Goal: Task Accomplishment & Management: Use online tool/utility

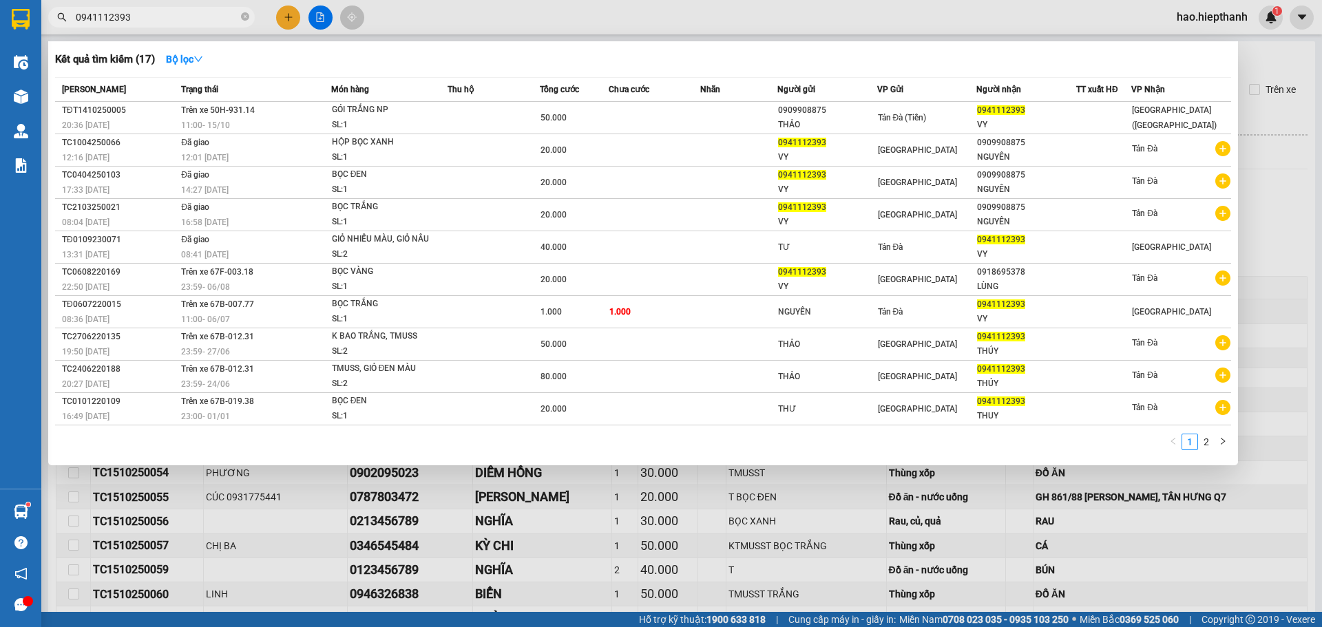
click at [191, 30] on div at bounding box center [661, 313] width 1322 height 627
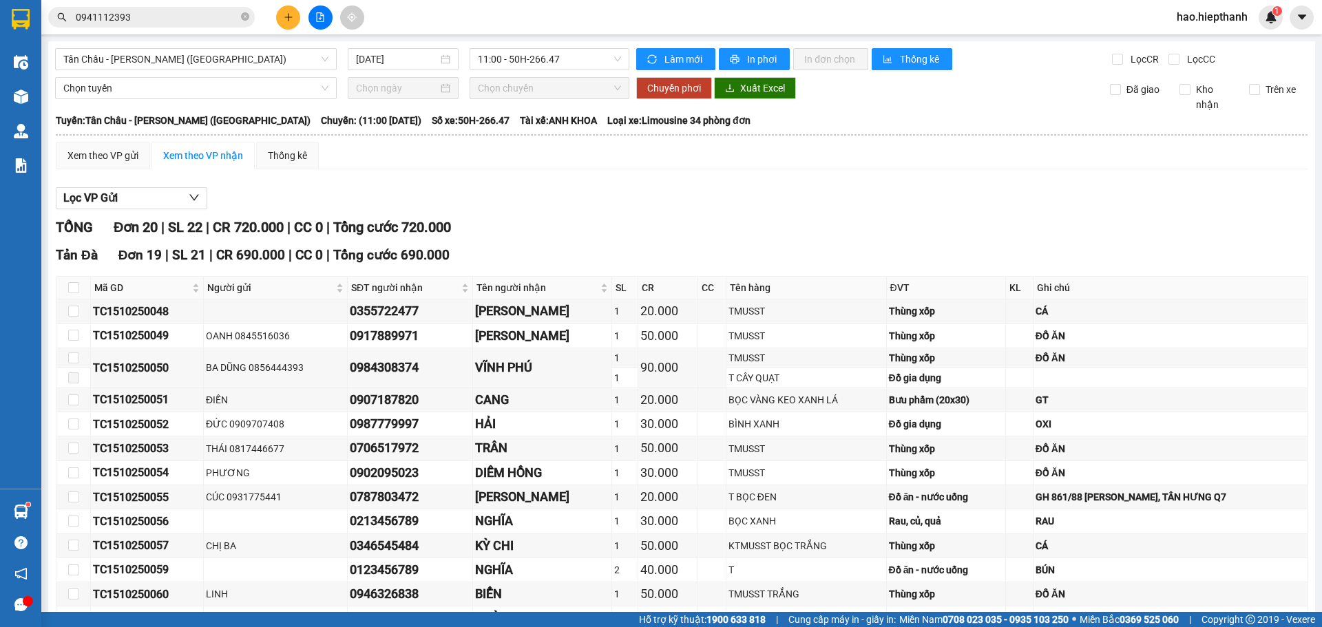
click at [191, 24] on input "0941112393" at bounding box center [157, 17] width 163 height 15
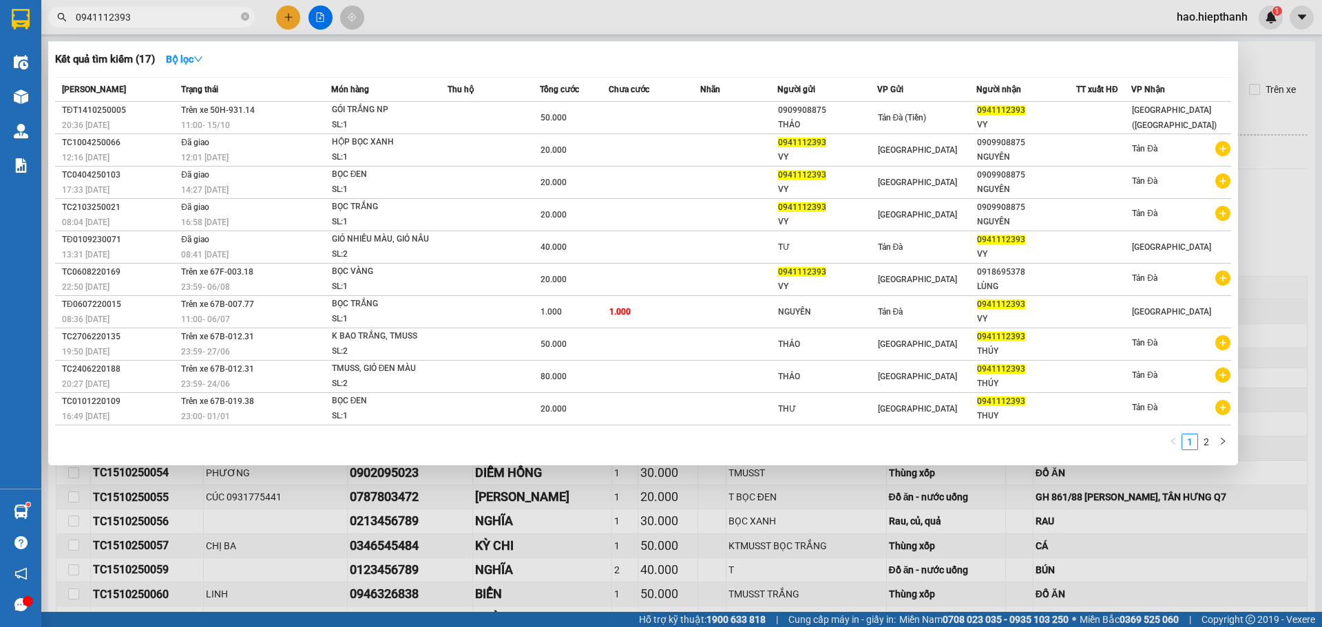
click at [191, 24] on input "0941112393" at bounding box center [157, 17] width 163 height 15
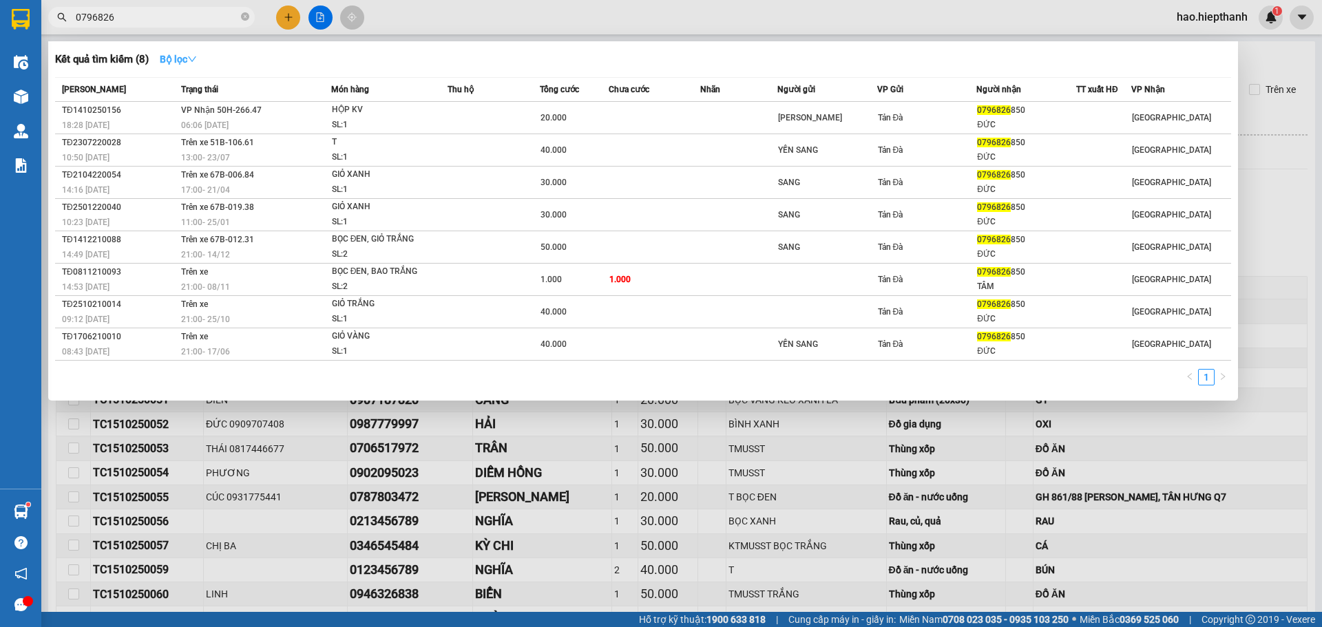
type input "0796826"
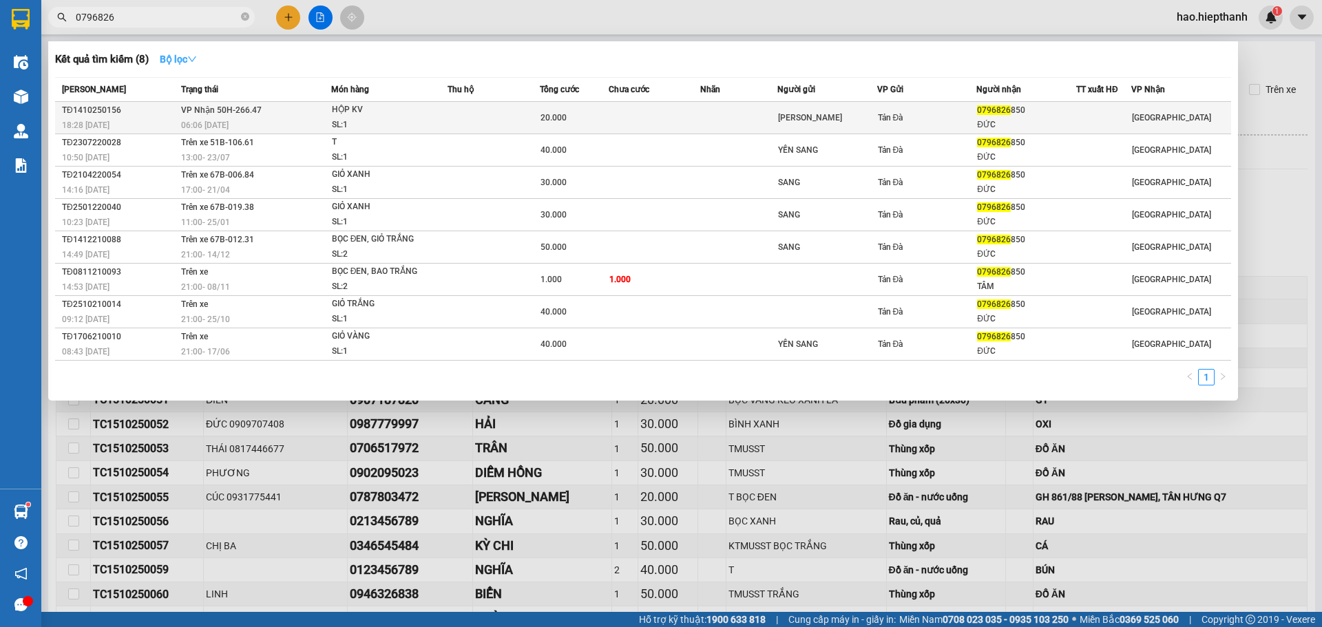
drag, startPoint x: 178, startPoint y: 63, endPoint x: 256, endPoint y: 109, distance: 90.1
click at [180, 63] on strong "Bộ lọc" at bounding box center [178, 59] width 37 height 11
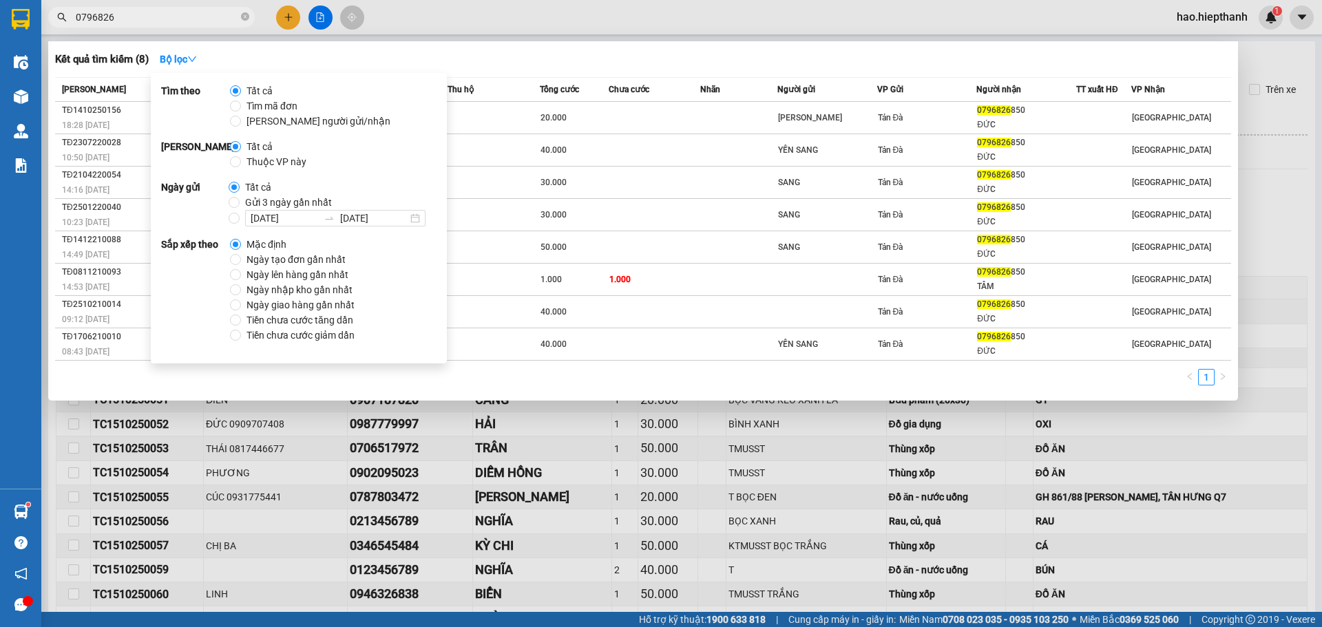
click at [251, 200] on span "Gửi 3 ngày gần nhất" at bounding box center [289, 202] width 98 height 15
click at [240, 200] on input "Gửi 3 ngày gần nhất" at bounding box center [234, 202] width 11 height 11
radio input "true"
radio input "false"
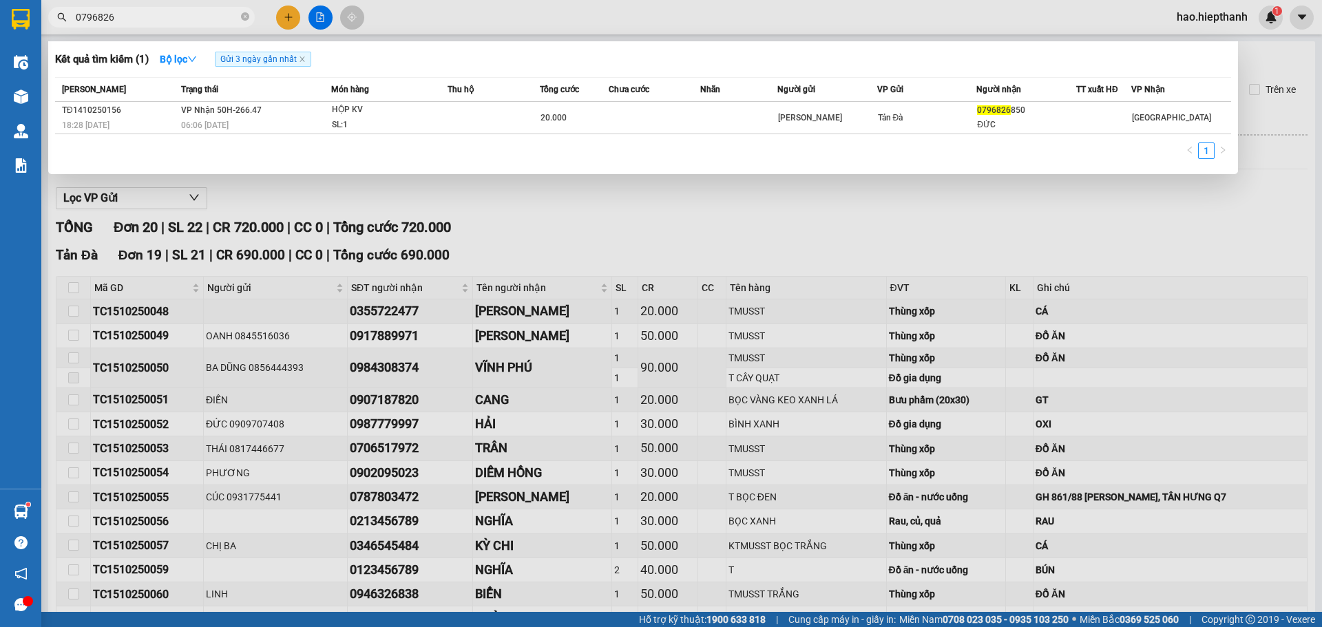
click at [494, 63] on div "Kết quả tìm kiếm ( 1 ) Bộ lọc Gửi 3 ngày gần nhất" at bounding box center [643, 59] width 1176 height 22
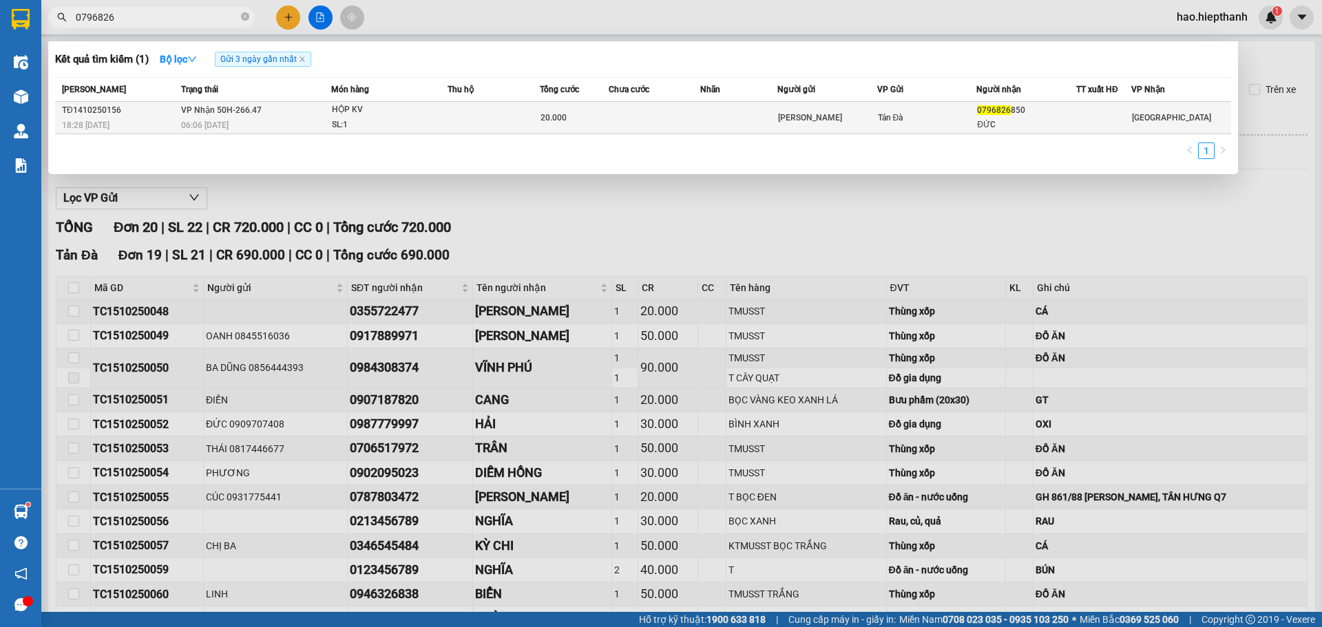
click at [491, 115] on td at bounding box center [494, 118] width 92 height 32
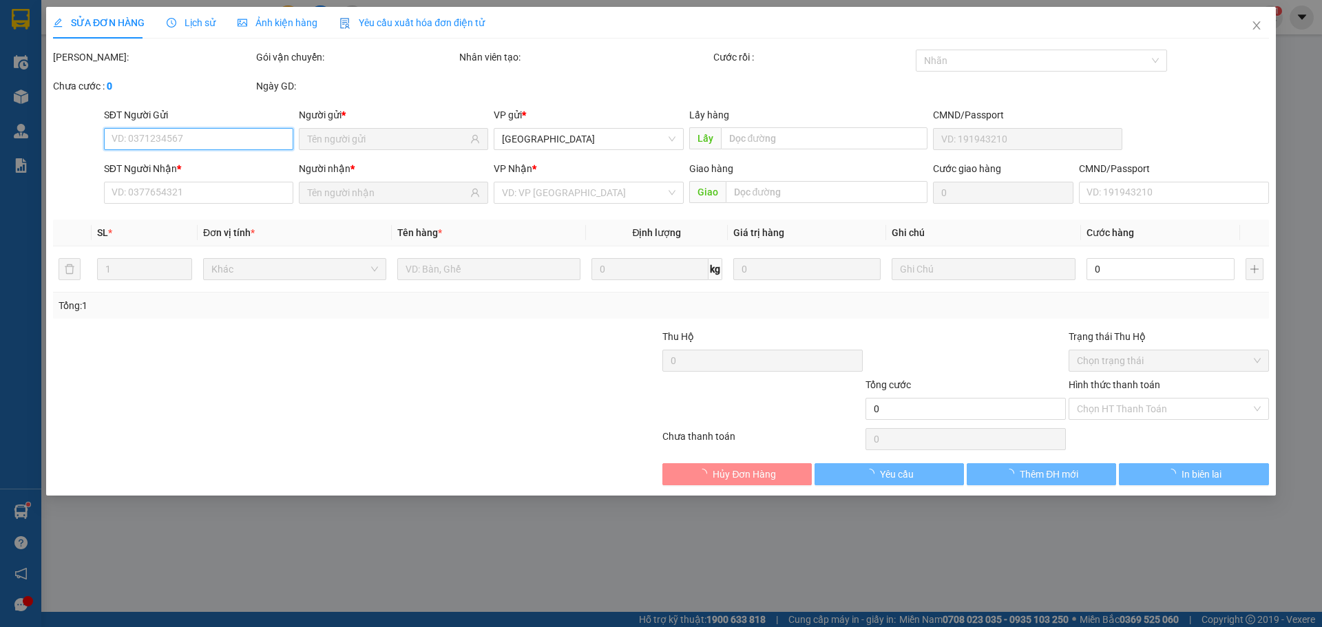
type input "HỒNG CẨM"
type input "0796826850"
type input "ĐỨC"
type input "20.000"
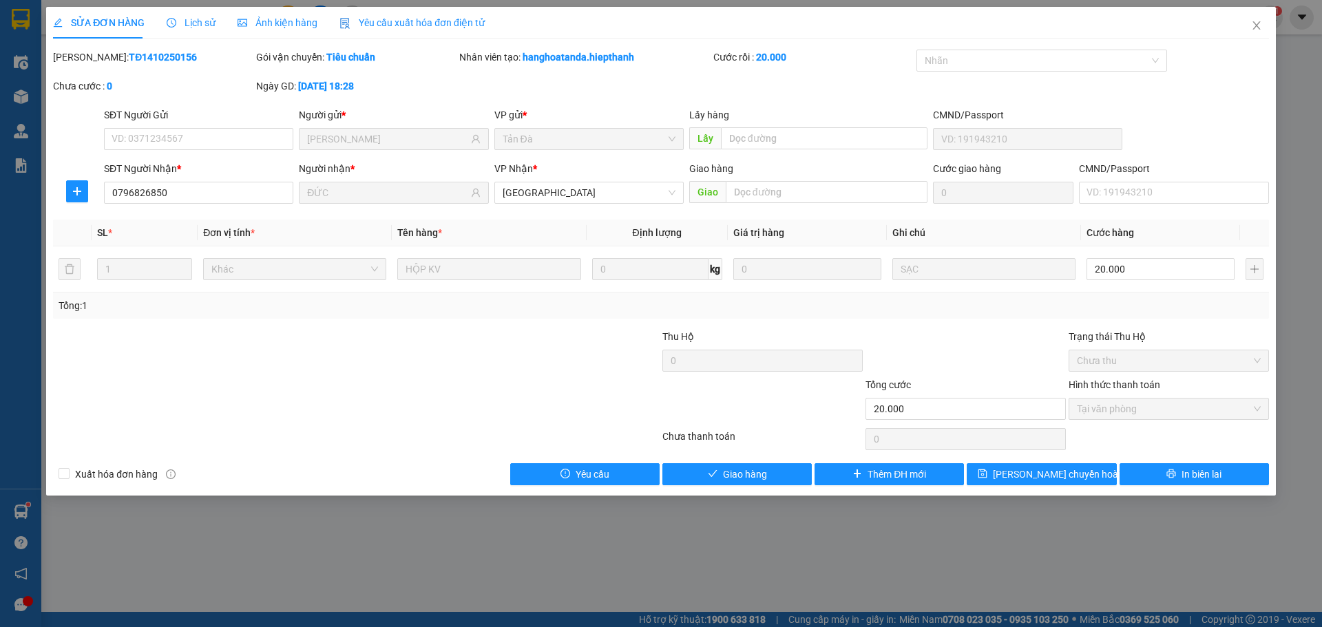
click at [979, 311] on div "Tổng: 1" at bounding box center [661, 305] width 1205 height 15
click at [761, 468] on span "Giao hàng" at bounding box center [745, 474] width 44 height 15
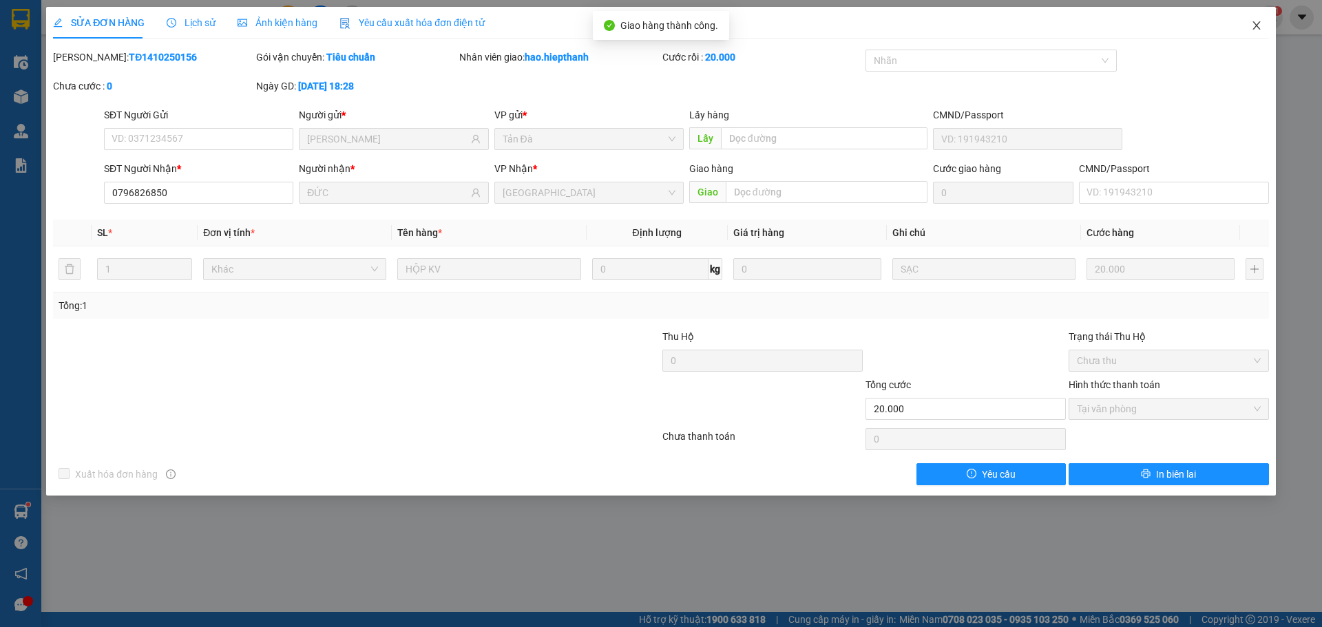
click at [1245, 34] on span "Close" at bounding box center [1257, 26] width 39 height 39
